Goal: Book appointment/travel/reservation

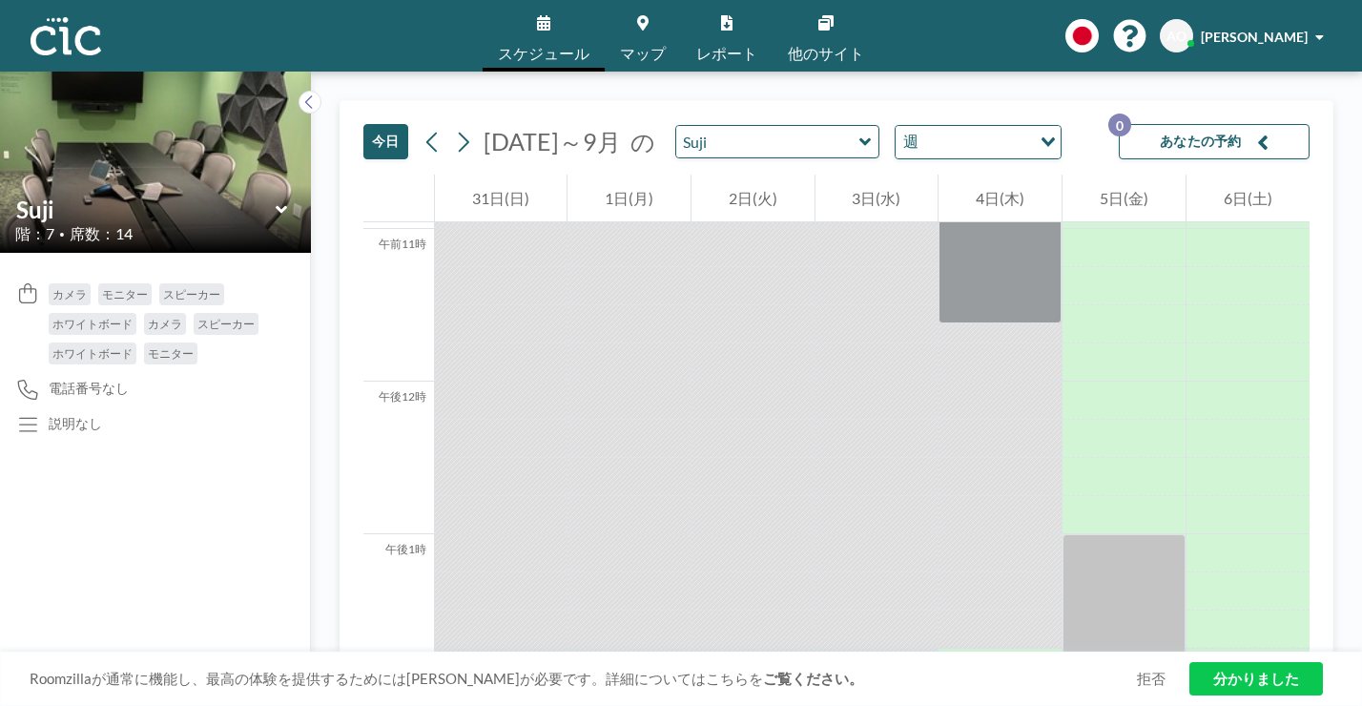
scroll to position [1674, 0]
click at [311, 76] on div "[DATE] [DATE]～9月 の [PERSON_NAME] 週 読み込み中... あなたの予約 0 午前12時 午前1時 午前2時 午前3時 午前4時 …" at bounding box center [836, 389] width 1051 height 634
click at [299, 91] on button at bounding box center [310, 102] width 23 height 23
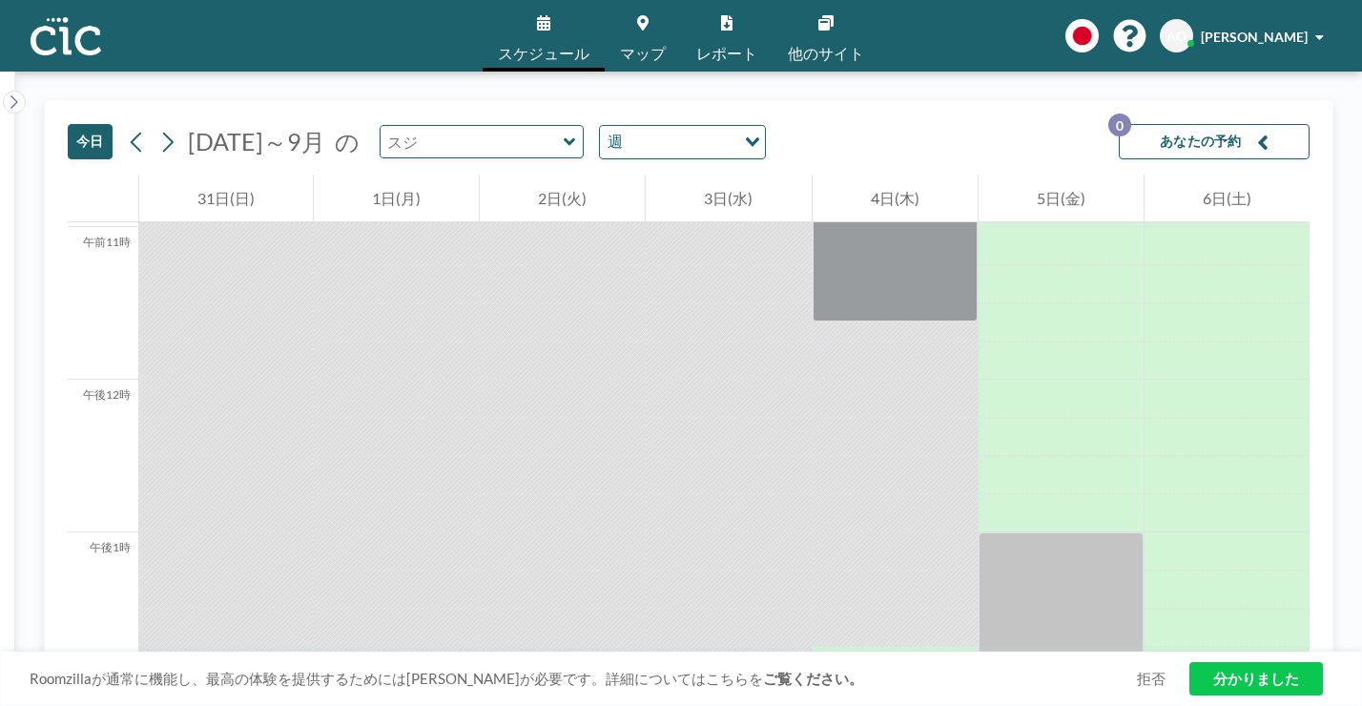
click at [449, 126] on input "text" at bounding box center [472, 141] width 183 height 31
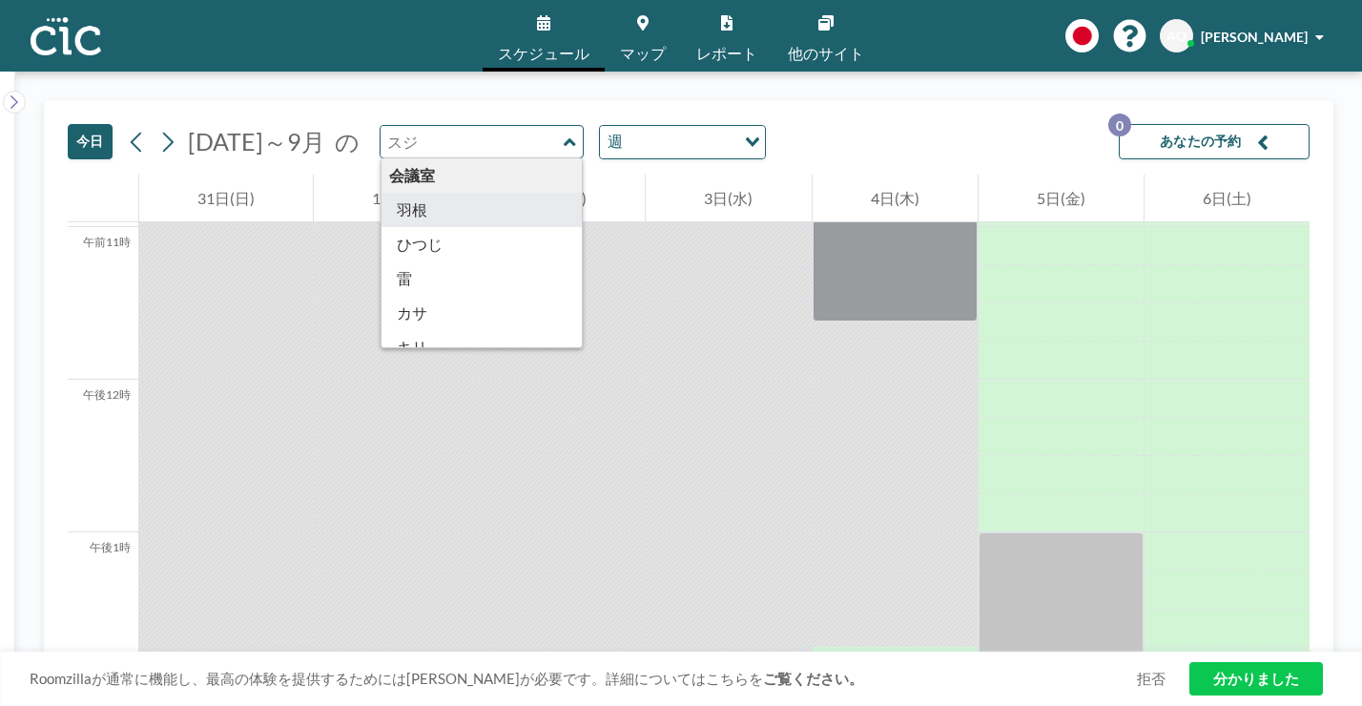
scroll to position [21, 0]
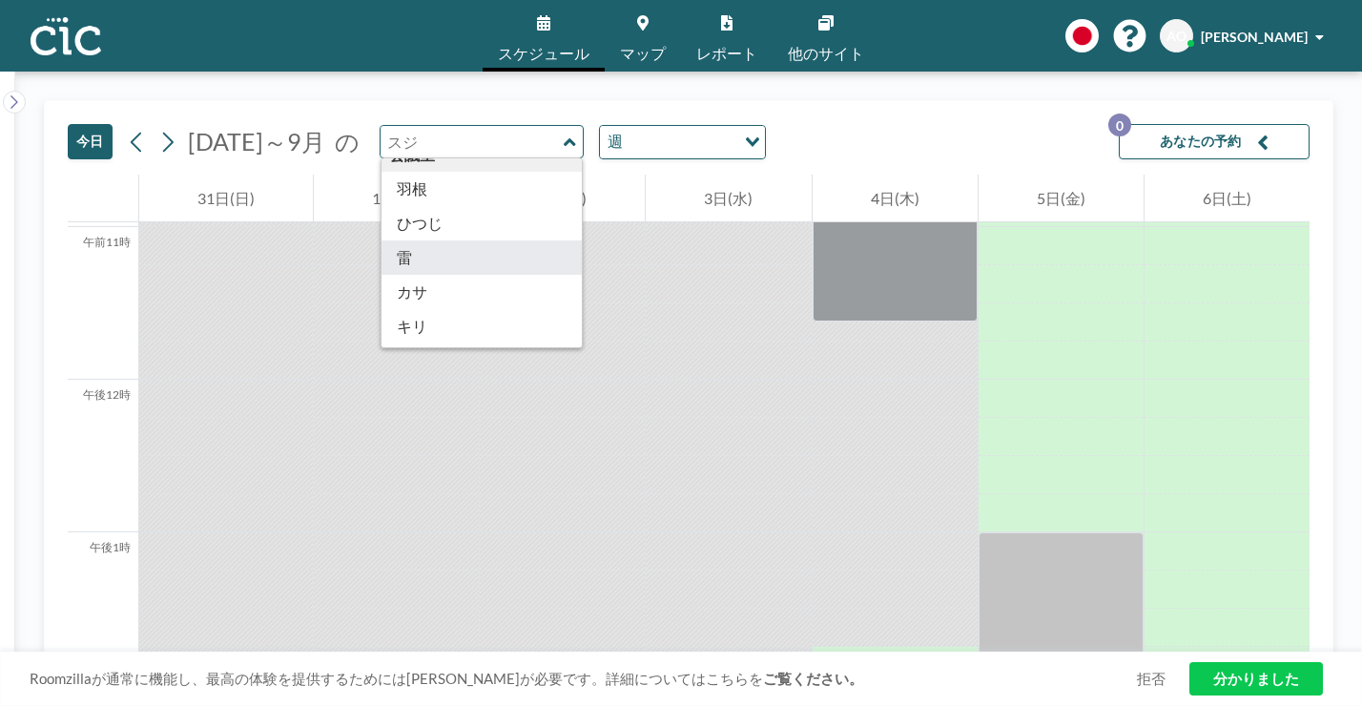
type input "Kaminari"
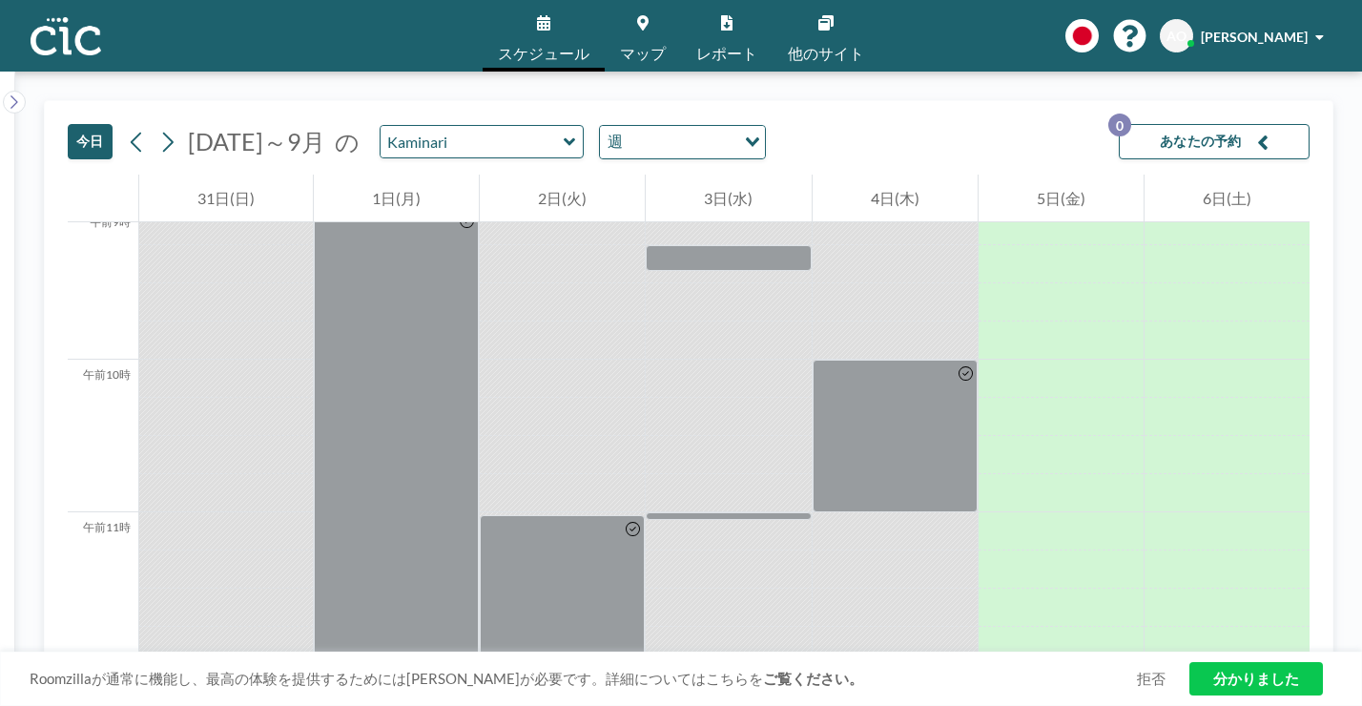
scroll to position [1674, 0]
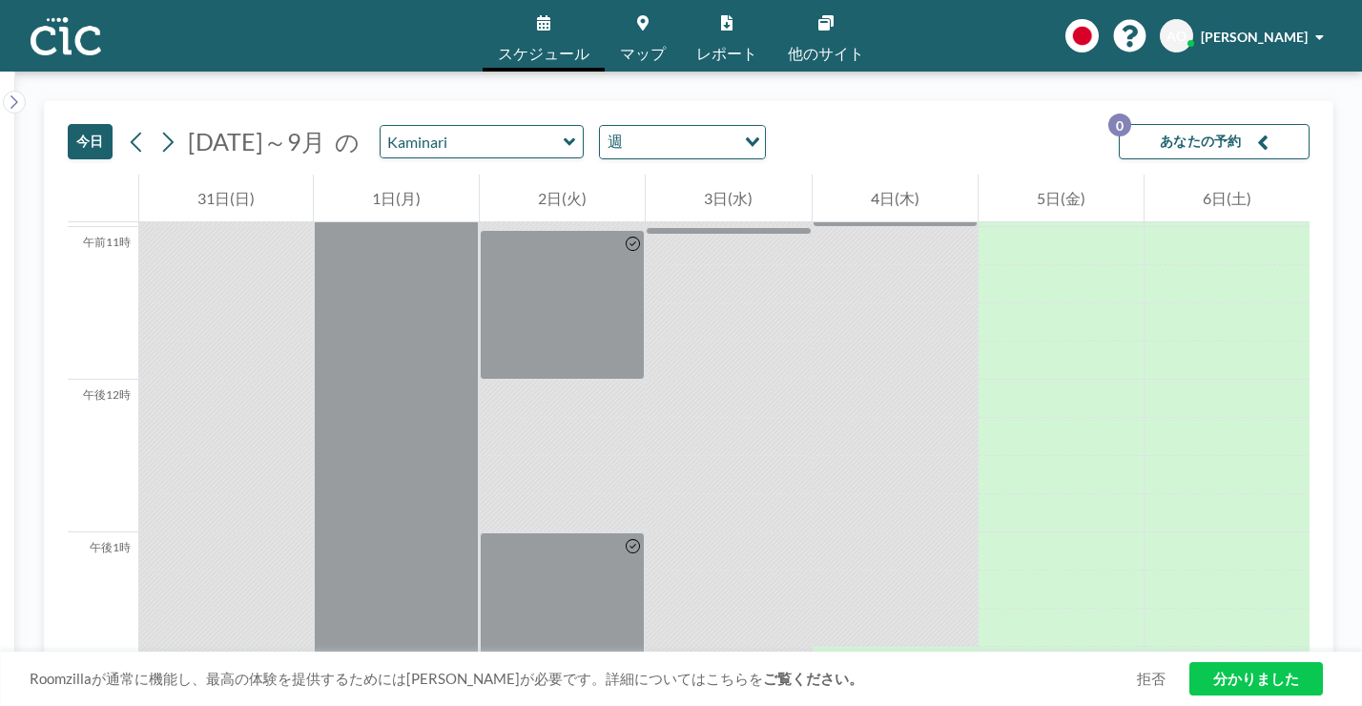
click at [886, 647] on div at bounding box center [895, 666] width 165 height 38
click at [814, 685] on div at bounding box center [895, 702] width 165 height 35
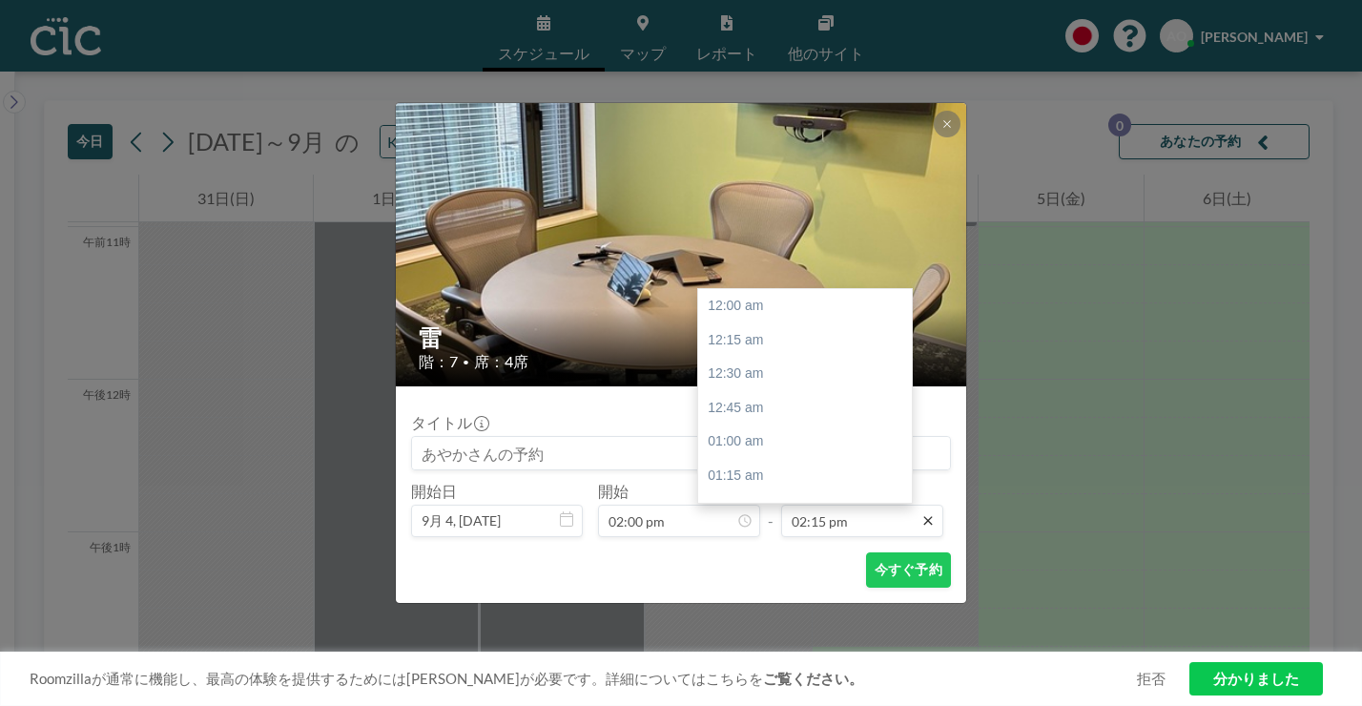
scroll to position [1736, 0]
click at [753, 590] on div "午後3時" at bounding box center [805, 607] width 214 height 34
type input "03:00 pm"
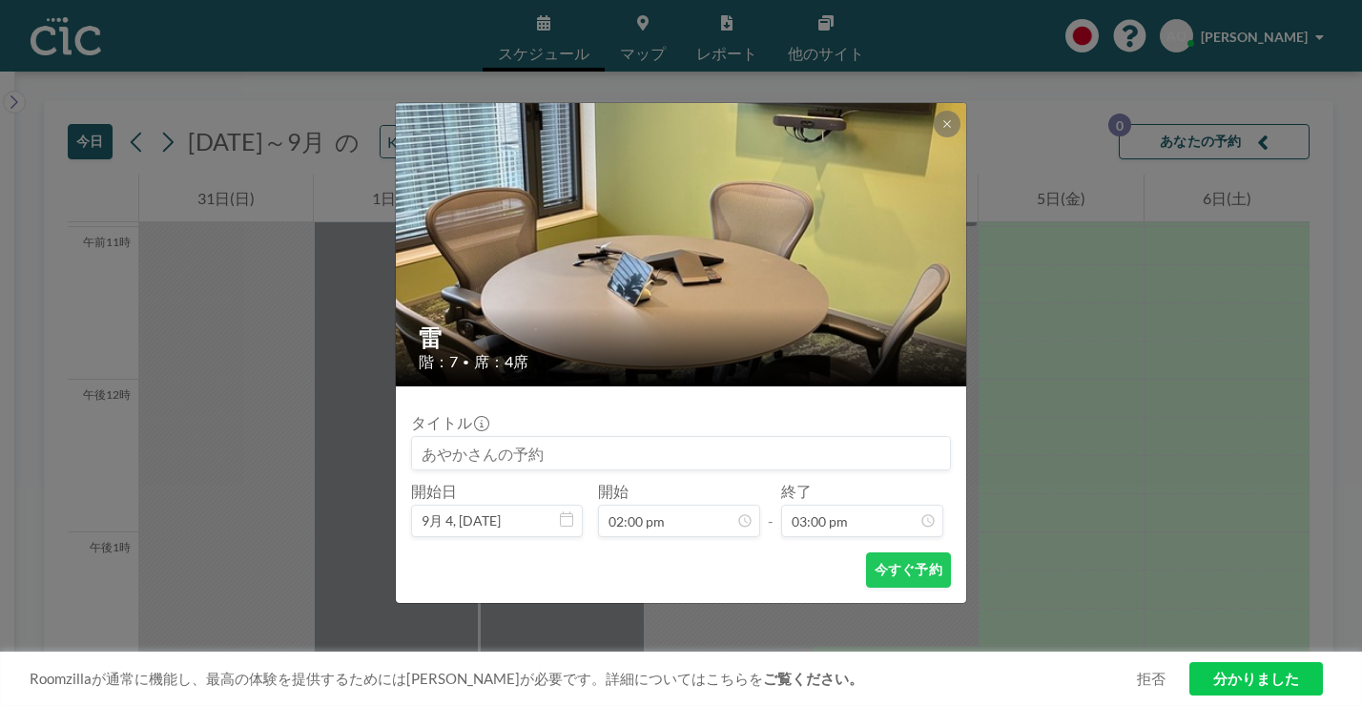
scroll to position [1826, 0]
click at [875, 561] on font "今すぐ予約" at bounding box center [909, 569] width 68 height 16
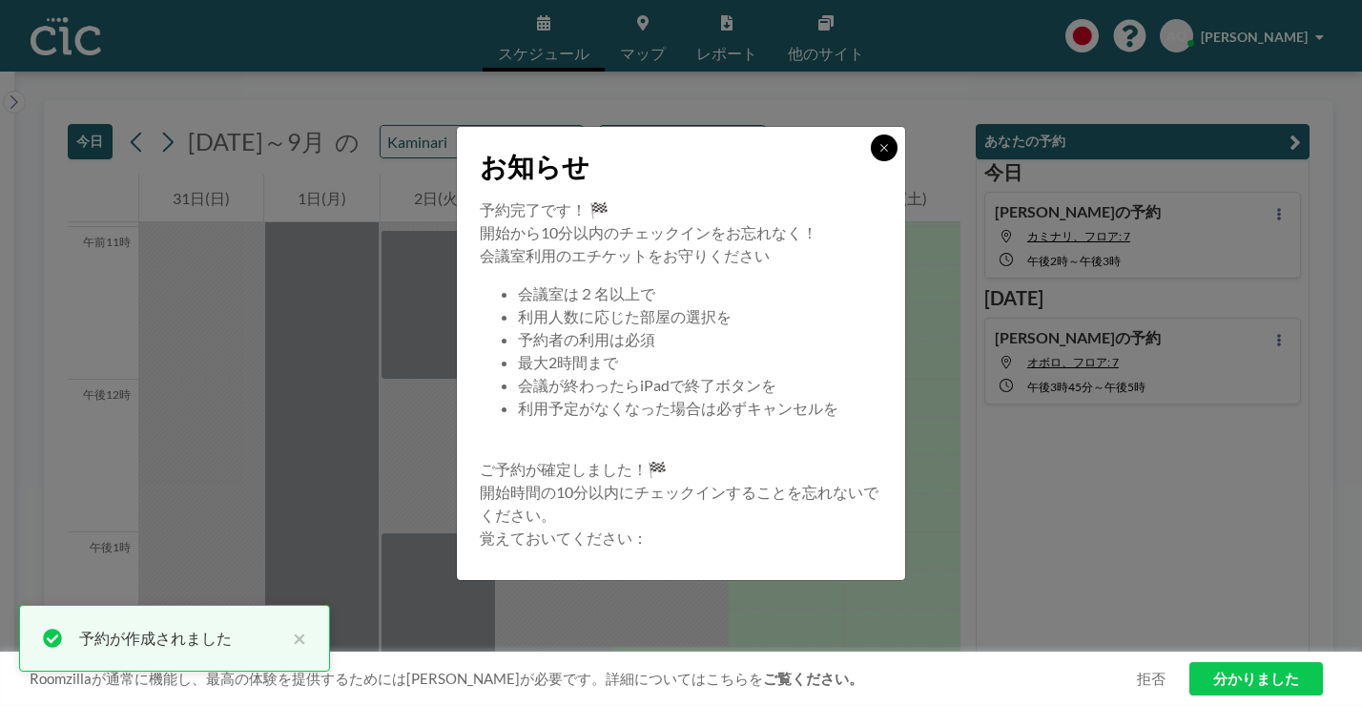
click at [878, 154] on icon at bounding box center [883, 147] width 11 height 11
